Goal: Task Accomplishment & Management: Manage account settings

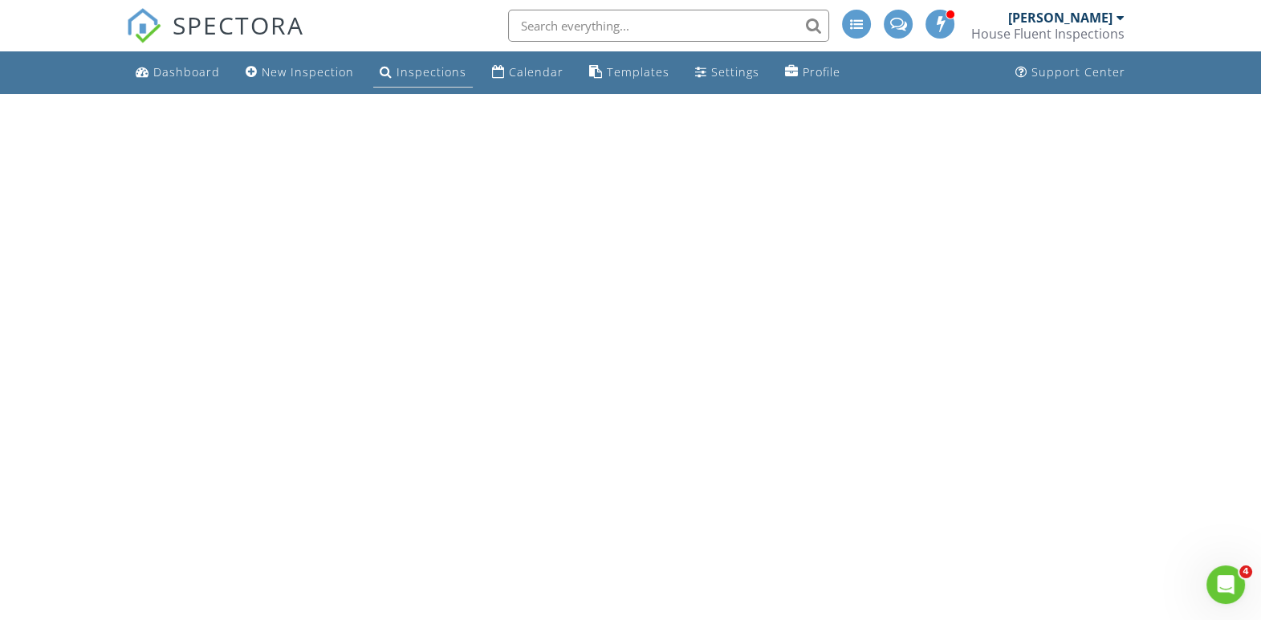
click at [409, 66] on div "Inspections" at bounding box center [432, 71] width 70 height 15
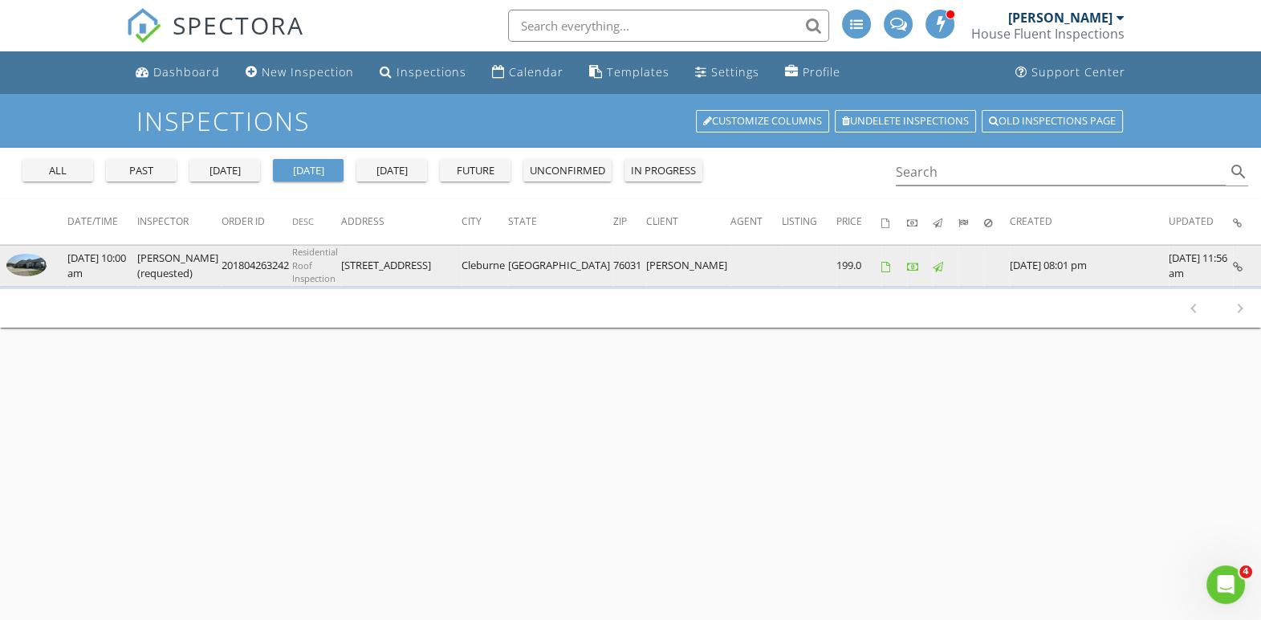
click at [76, 265] on td "[DATE] 10:00 am" at bounding box center [102, 265] width 70 height 41
click at [26, 268] on img at bounding box center [26, 265] width 40 height 22
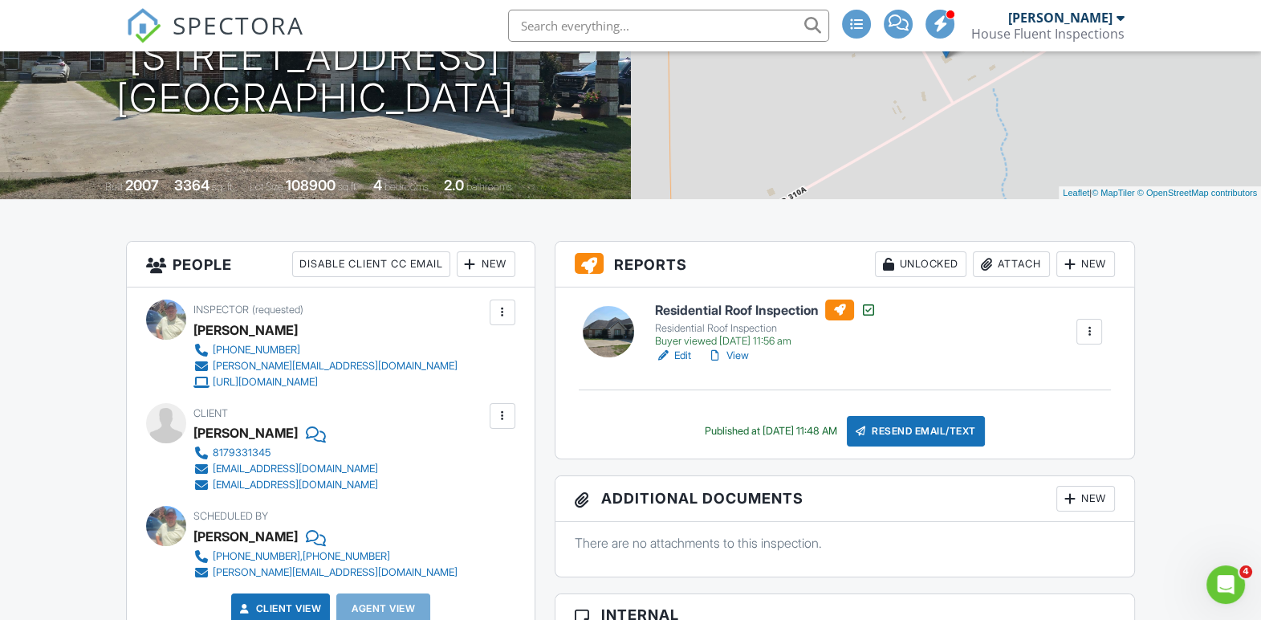
scroll to position [226, 0]
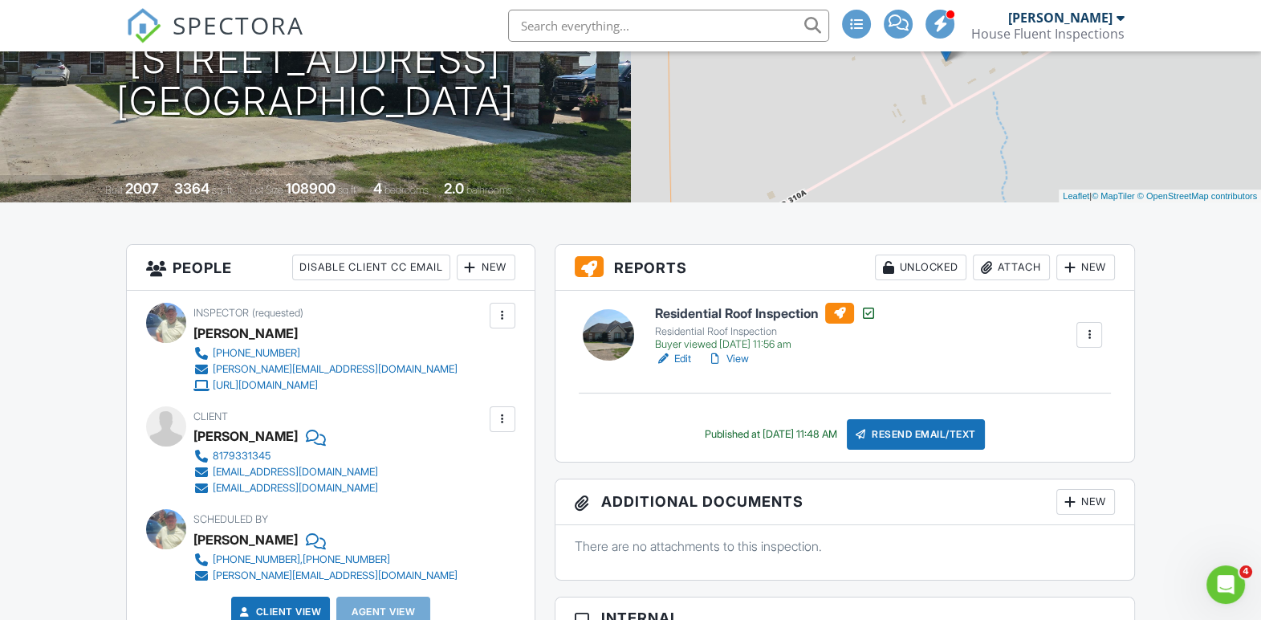
click at [678, 355] on link "Edit" at bounding box center [673, 359] width 36 height 16
click at [680, 357] on link "Edit" at bounding box center [673, 359] width 36 height 16
